Goal: Task Accomplishment & Management: Use online tool/utility

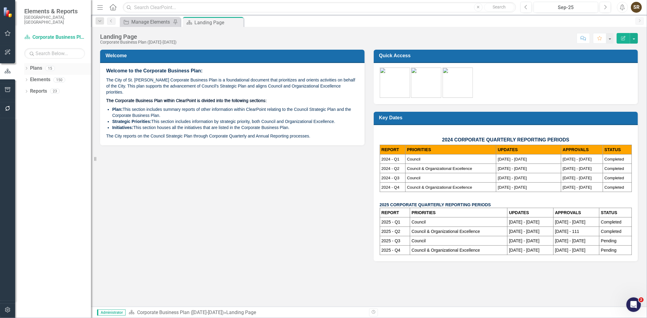
click at [26, 67] on icon "Dropdown" at bounding box center [26, 68] width 4 height 3
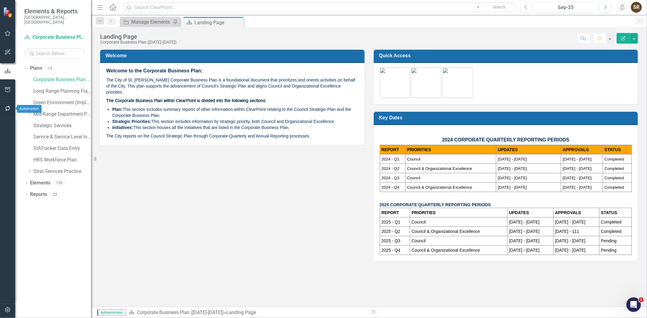
click at [10, 108] on icon "button" at bounding box center [8, 108] width 6 height 5
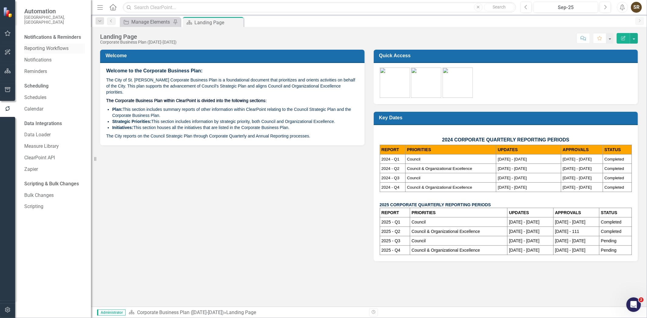
click at [59, 45] on link "Reporting Workflows" at bounding box center [54, 48] width 61 height 7
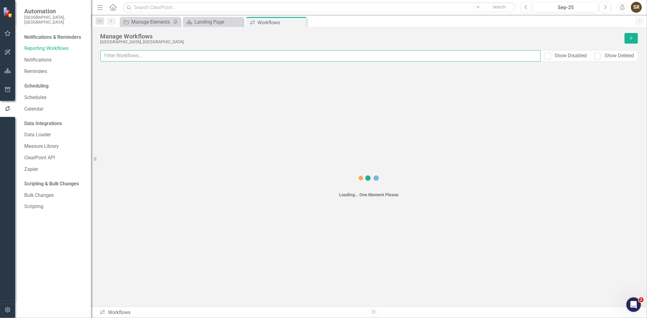
click at [117, 56] on input "text" at bounding box center [320, 55] width 440 height 11
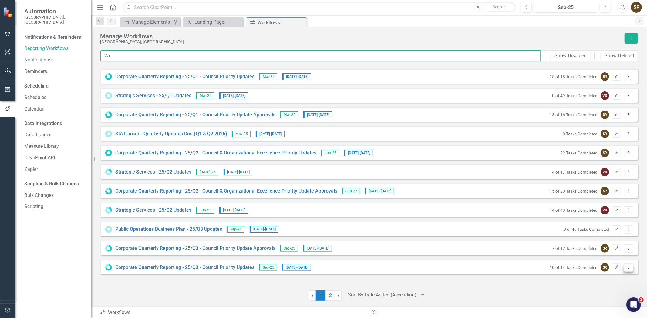
type input "25"
click at [630, 268] on icon "Dropdown Menu" at bounding box center [628, 268] width 5 height 4
click at [616, 276] on link "Preview Preview Workflow" at bounding box center [605, 277] width 56 height 11
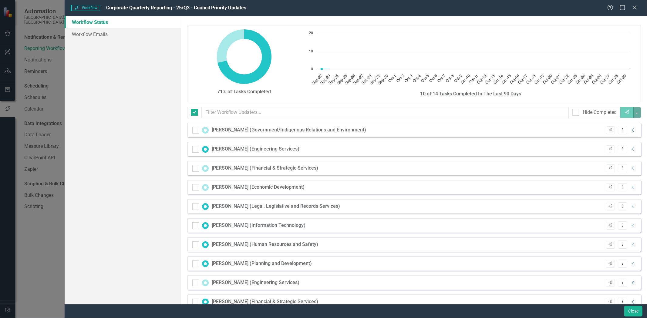
checkbox input "false"
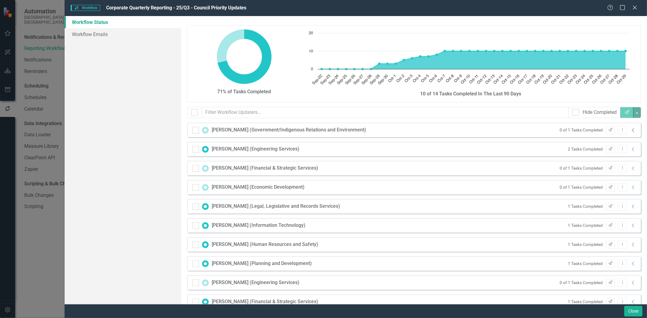
click at [630, 131] on icon "Collapse" at bounding box center [633, 130] width 6 height 5
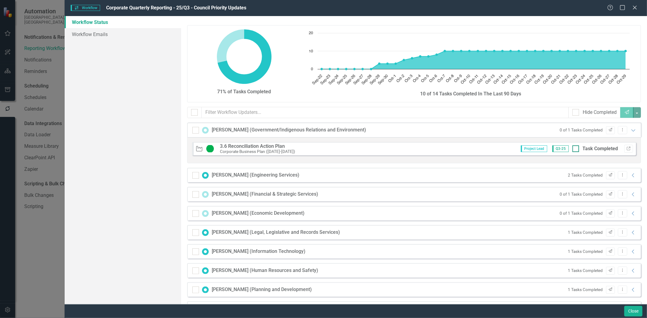
click at [572, 151] on div at bounding box center [575, 149] width 7 height 7
click at [572, 150] on input "Task Completed" at bounding box center [574, 148] width 4 height 4
checkbox input "true"
click at [630, 214] on icon "Collapse" at bounding box center [633, 213] width 6 height 5
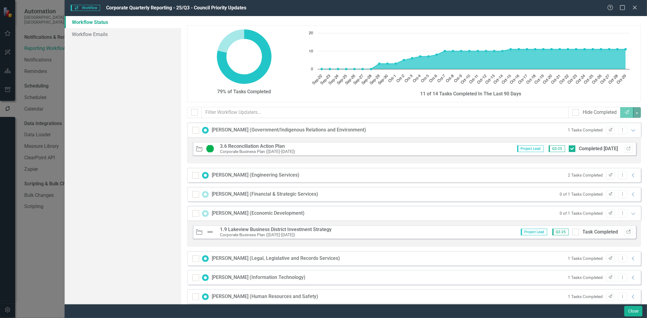
click at [626, 233] on icon "Link" at bounding box center [628, 233] width 5 height 4
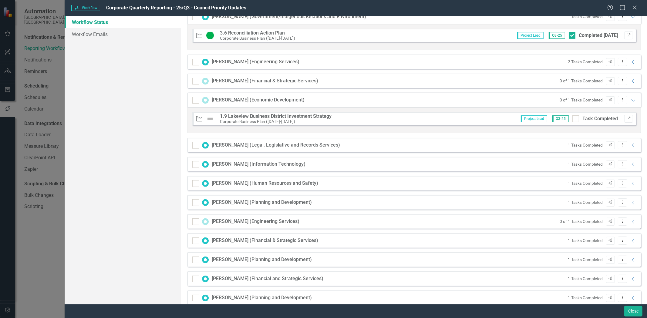
scroll to position [123, 0]
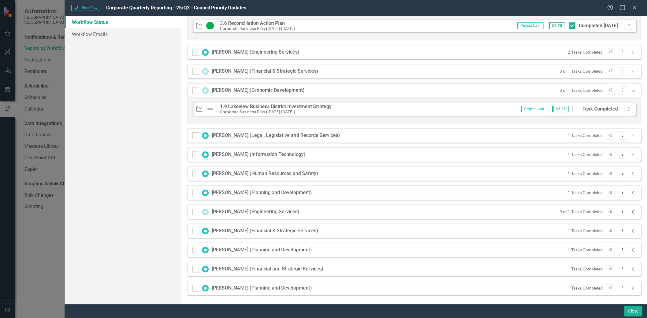
click at [630, 212] on icon "Collapse" at bounding box center [633, 212] width 6 height 5
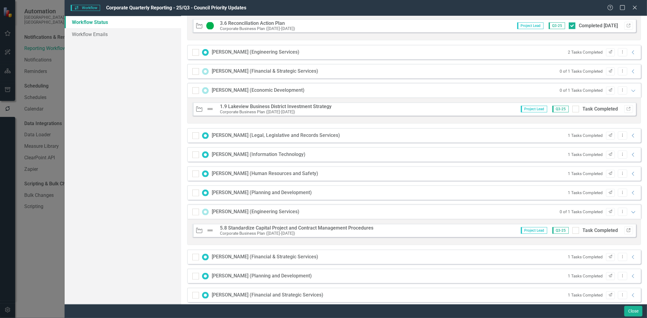
click at [626, 231] on icon "Link" at bounding box center [628, 231] width 5 height 4
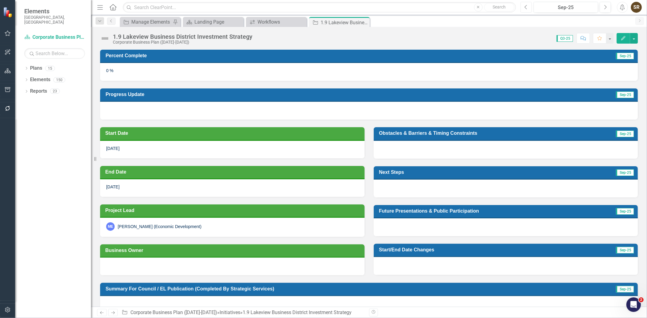
click at [526, 9] on icon "Previous" at bounding box center [525, 7] width 3 height 5
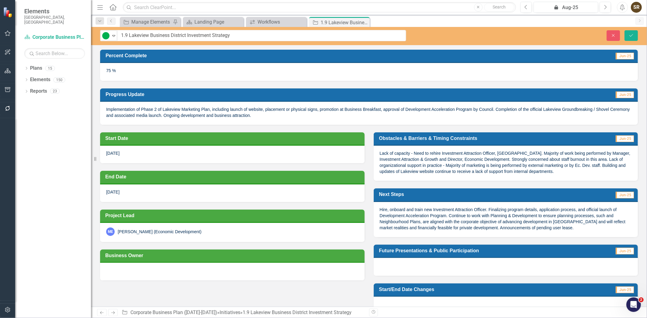
drag, startPoint x: 252, startPoint y: 37, endPoint x: 162, endPoint y: 35, distance: 90.7
drag, startPoint x: 224, startPoint y: 37, endPoint x: 117, endPoint y: 32, distance: 107.2
click at [117, 32] on div "On Track Expand 1.9 Lakeview Business District Investment Strategy" at bounding box center [253, 35] width 306 height 11
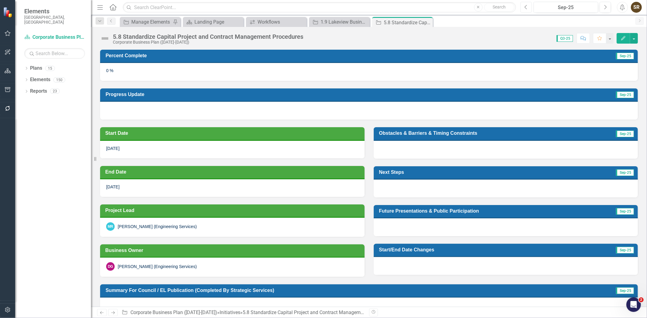
click at [525, 7] on icon "Previous" at bounding box center [525, 7] width 3 height 5
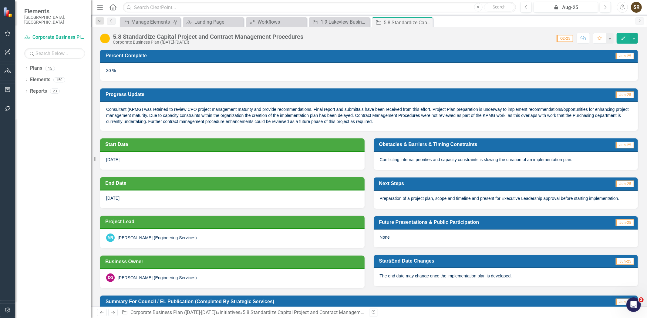
click at [184, 36] on div "5.8 Standardize Capital Project and Contract Management Procedures" at bounding box center [208, 36] width 190 height 7
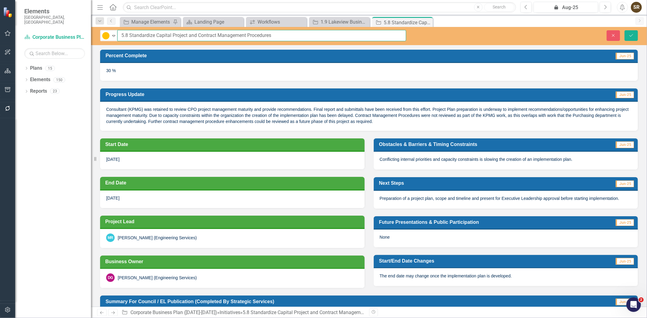
drag, startPoint x: 122, startPoint y: 36, endPoint x: 287, endPoint y: 37, distance: 165.6
click at [287, 37] on input "5.8 Standardize Capital Project and Contract Management Procedures" at bounding box center [261, 35] width 289 height 11
